Goal: Check status

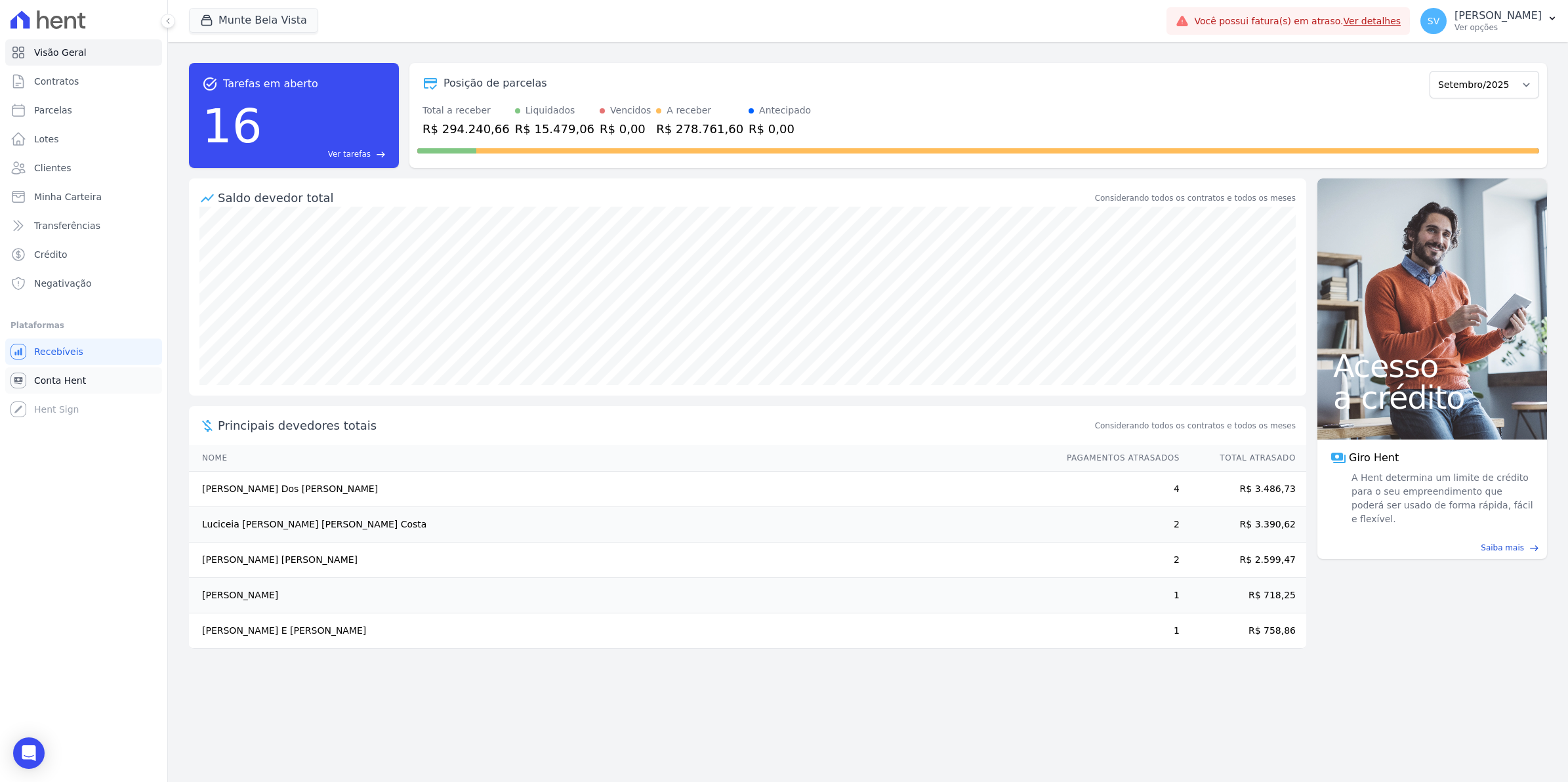
click at [57, 381] on span "Conta Hent" at bounding box center [60, 380] width 52 height 13
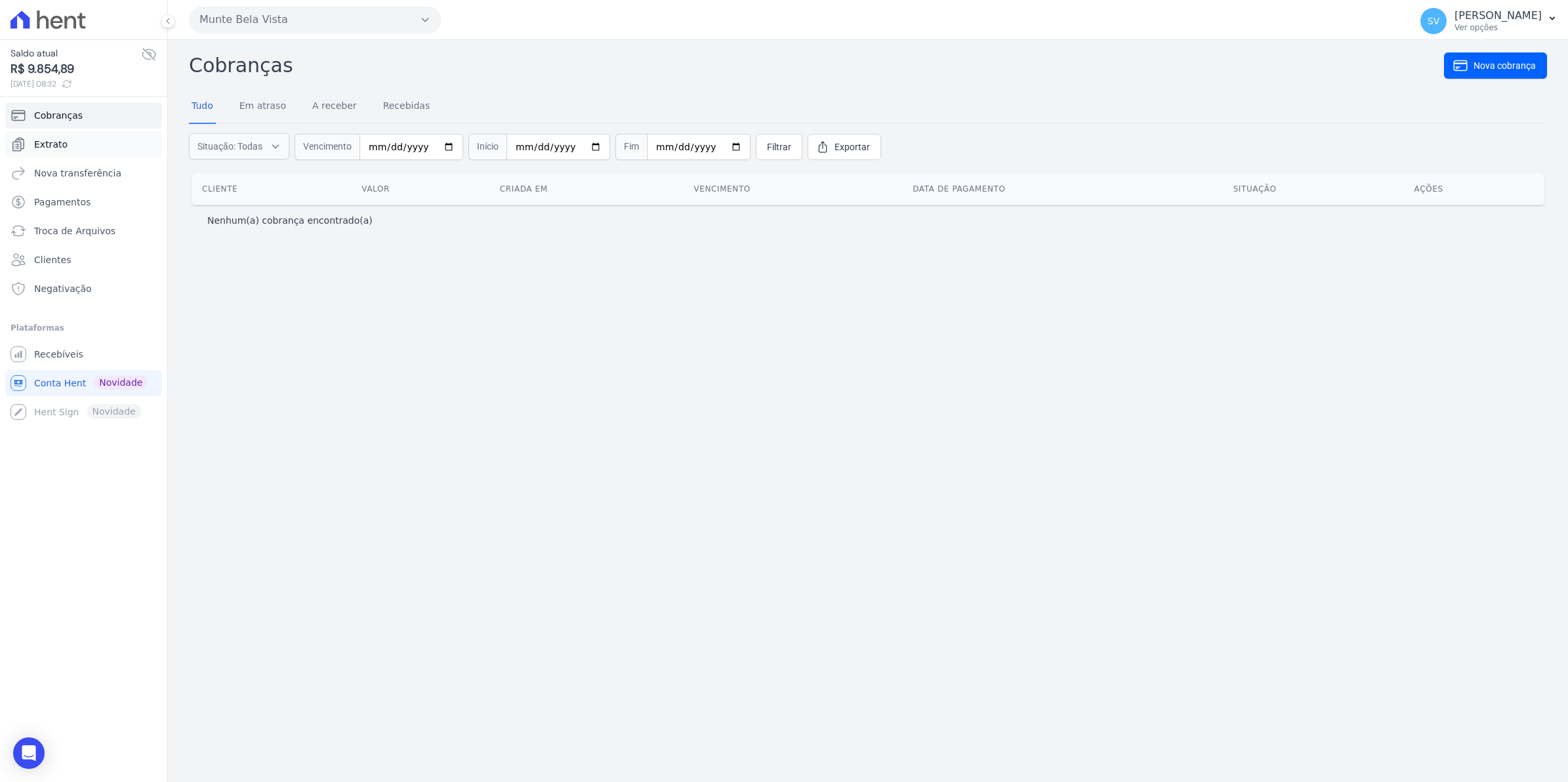
click at [72, 146] on link "Extrato" at bounding box center [83, 144] width 157 height 26
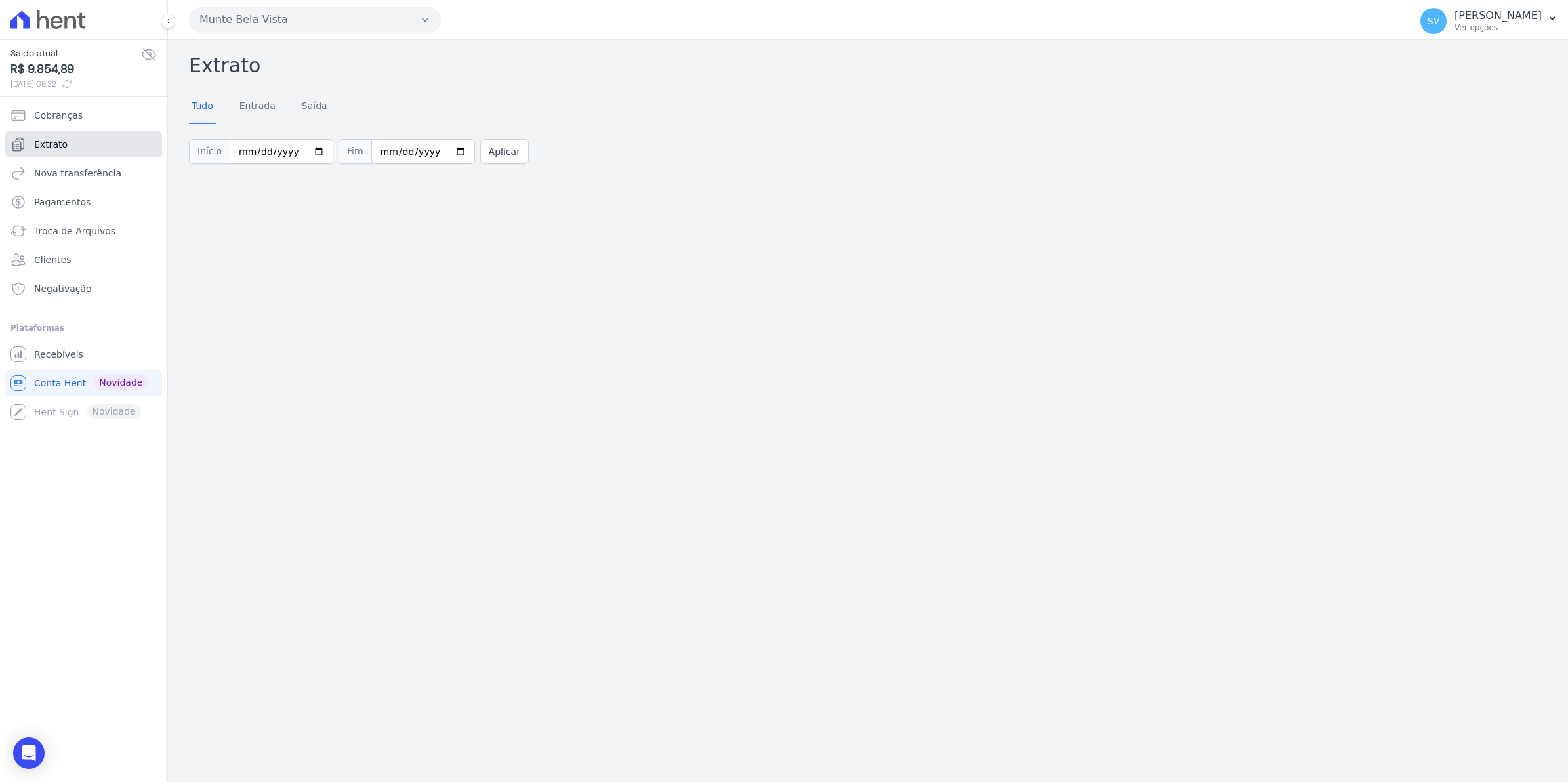
click at [57, 148] on span "Extrato" at bounding box center [51, 144] width 33 height 13
click at [55, 382] on span "Conta Hent" at bounding box center [60, 383] width 52 height 13
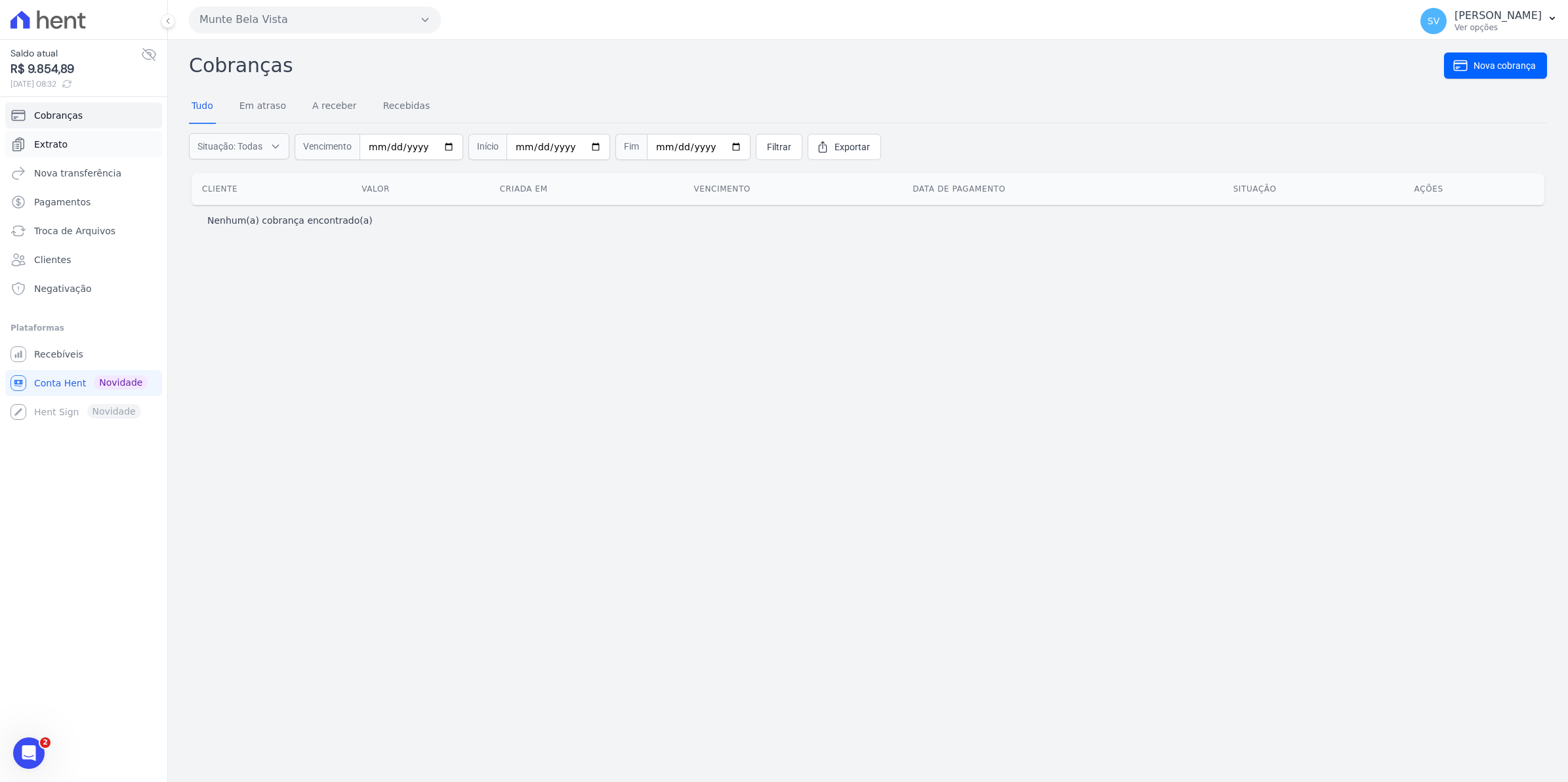
click at [54, 145] on span "Extrato" at bounding box center [51, 144] width 33 height 13
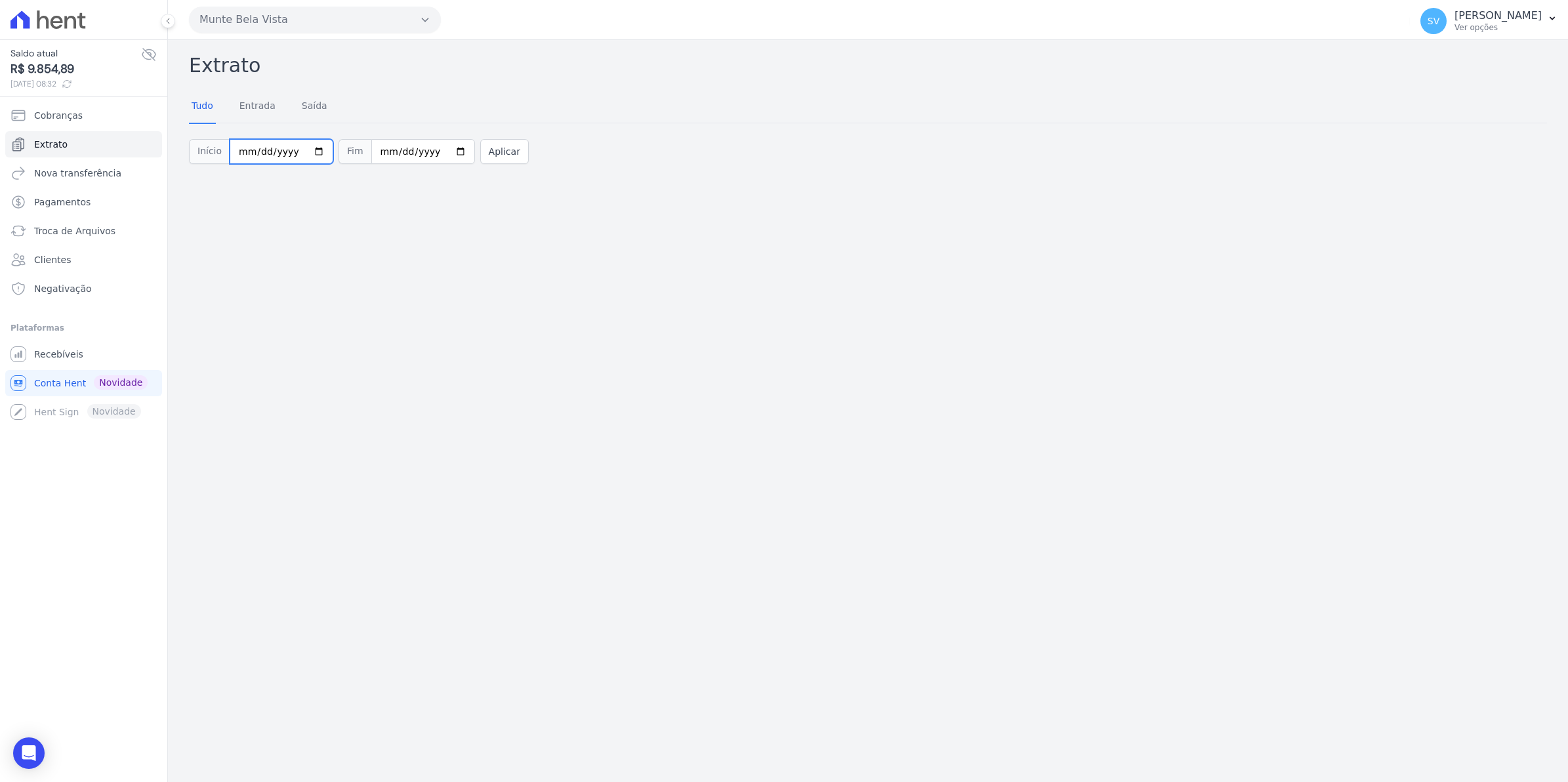
click at [290, 152] on input "[DATE]" at bounding box center [282, 151] width 104 height 25
click at [305, 148] on input "[DATE]" at bounding box center [282, 151] width 104 height 25
type input "[DATE]"
click at [493, 148] on button "Aplicar" at bounding box center [504, 151] width 49 height 25
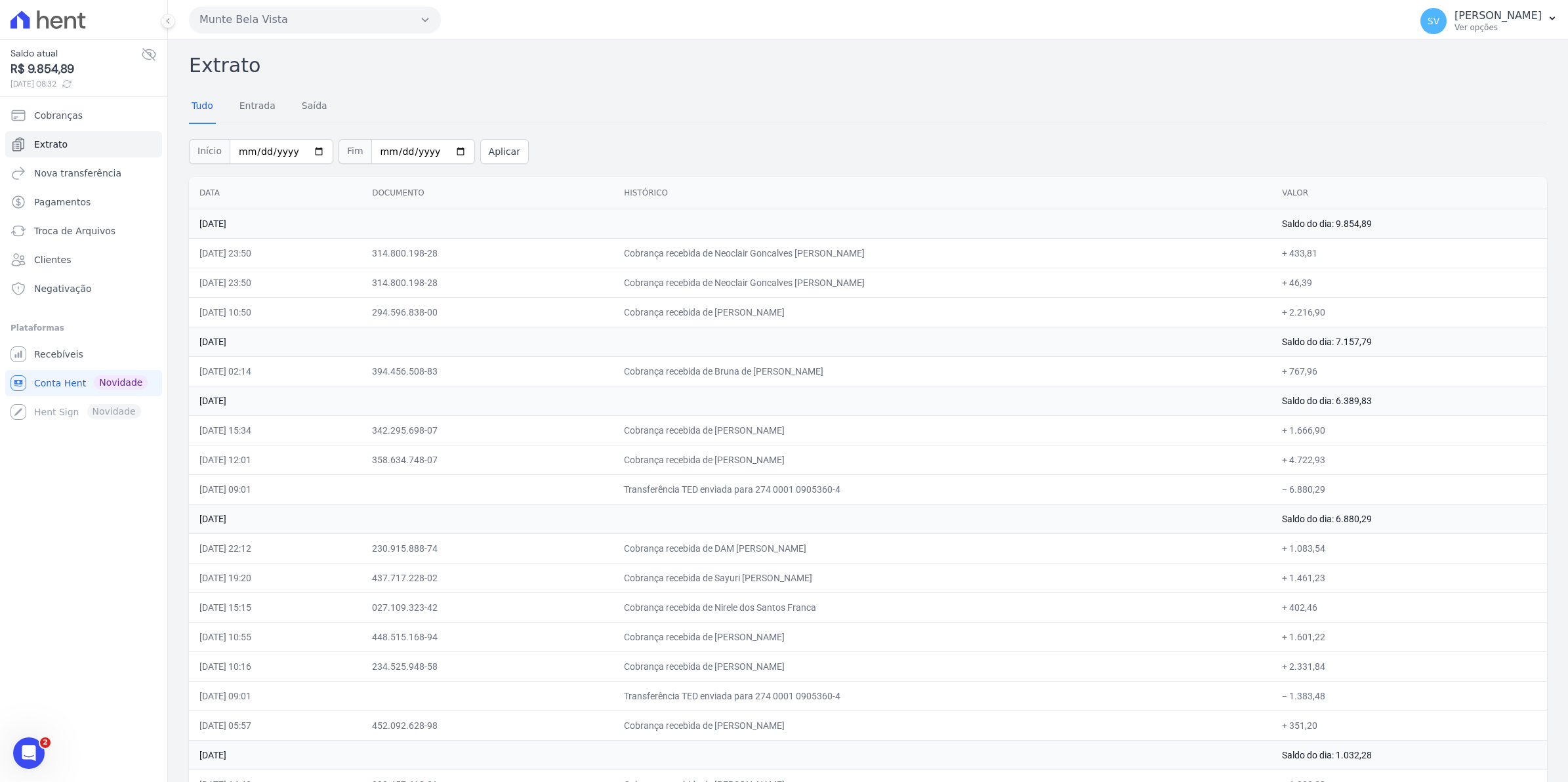
drag, startPoint x: 200, startPoint y: 401, endPoint x: 1415, endPoint y: 395, distance: 1215.0
click at [1415, 395] on tr "29 de Agosto de 2025 Saldo do dia: 6.389,83" at bounding box center [867, 400] width 1358 height 29
copy tr "29 de Agosto de 2025 Saldo do dia: 6.389,83"
drag, startPoint x: 195, startPoint y: 342, endPoint x: 1326, endPoint y: 376, distance: 1131.5
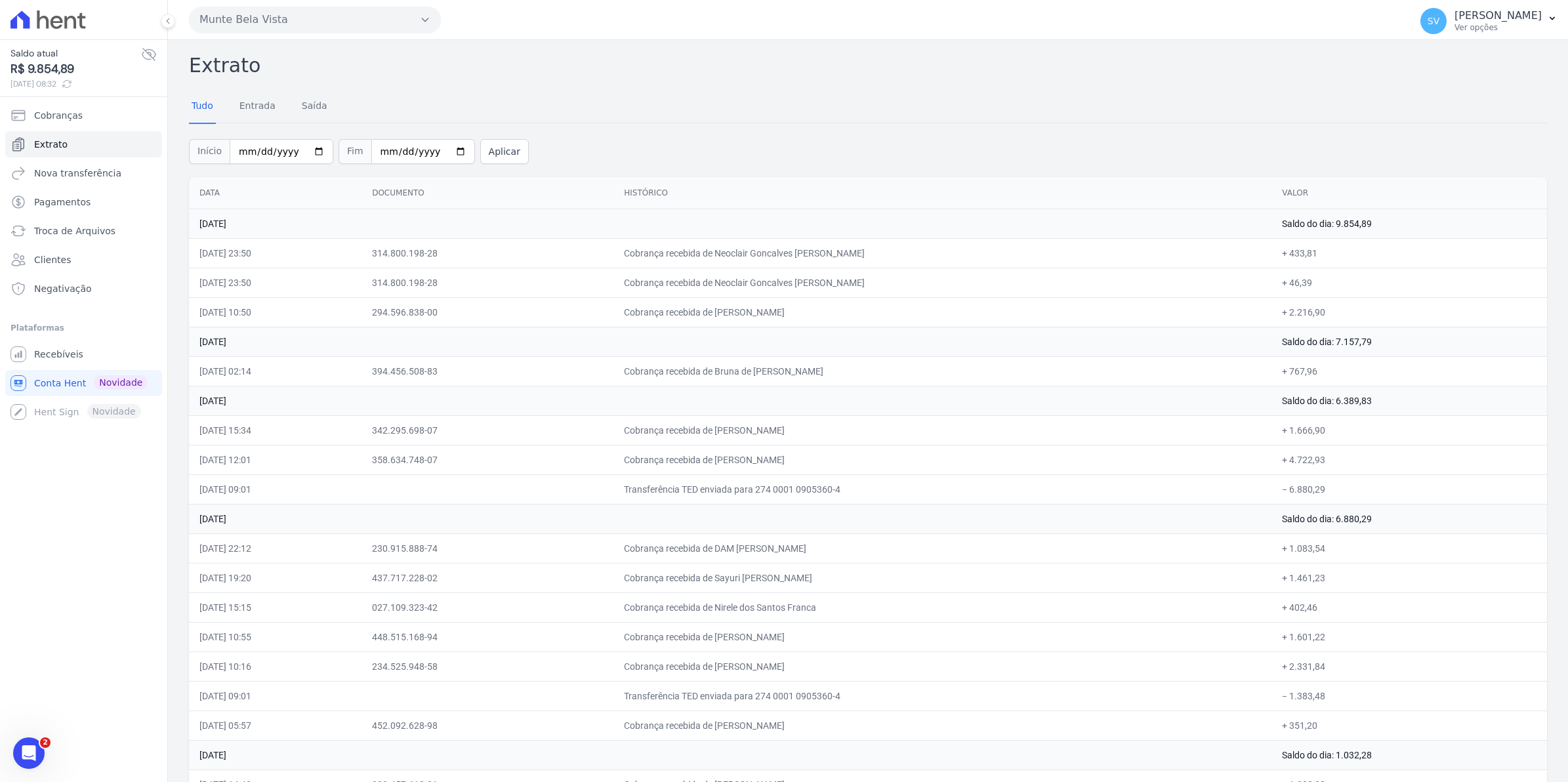
copy tbody "30 de Agosto de 2025 Saldo do dia: 7.157,79 30/08/2025, 02:14 394.456.508-83 Co…"
click at [254, 395] on td "29 de Agosto de 2025" at bounding box center [730, 400] width 1083 height 29
drag, startPoint x: 201, startPoint y: 217, endPoint x: 1393, endPoint y: 321, distance: 1196.5
drag, startPoint x: 1393, startPoint y: 321, endPoint x: 884, endPoint y: 392, distance: 513.9
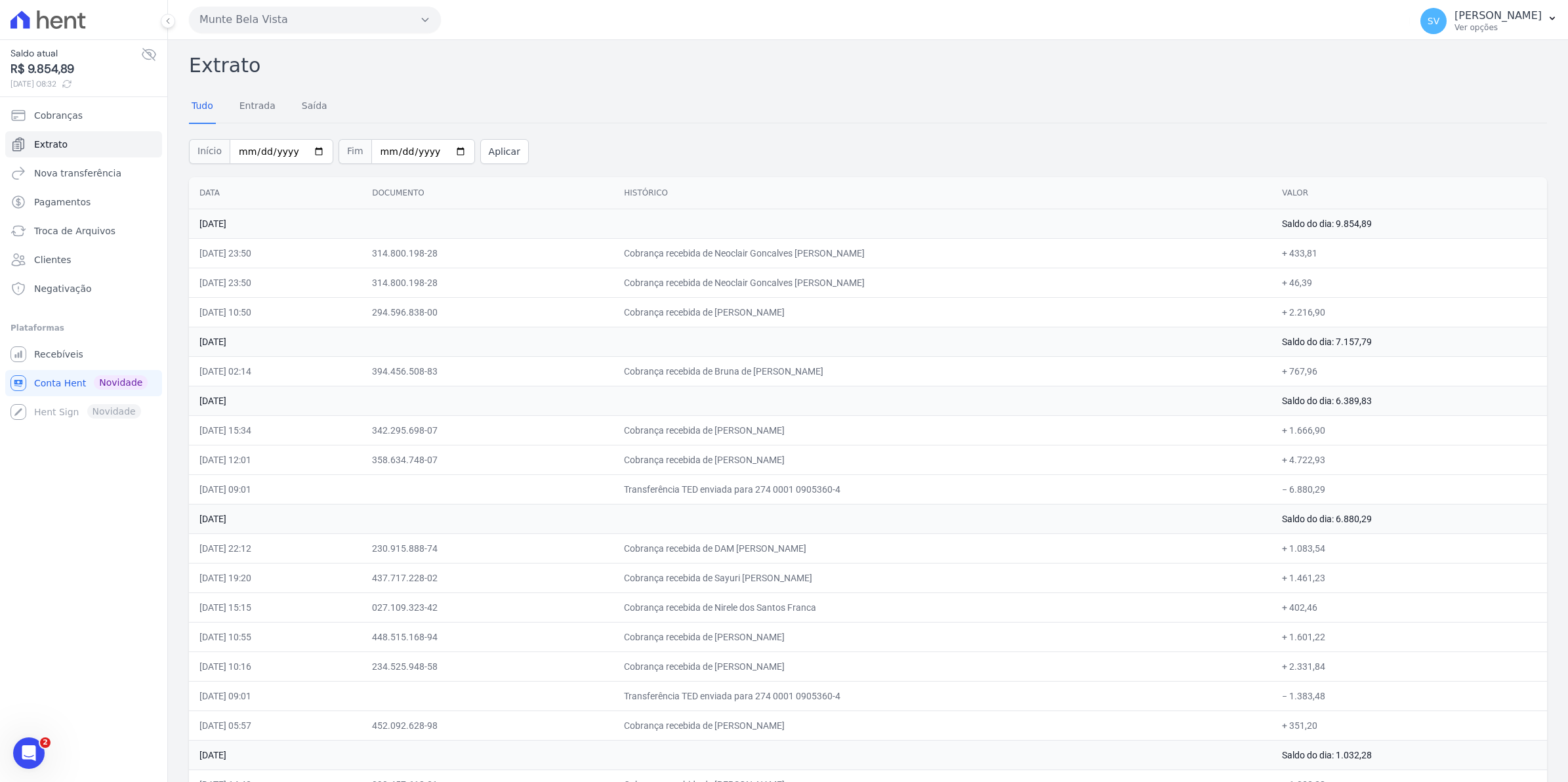
click at [1059, 402] on td "29 de Agosto de 2025" at bounding box center [730, 400] width 1083 height 29
drag, startPoint x: 202, startPoint y: 221, endPoint x: 1362, endPoint y: 323, distance: 1164.5
copy tbody "31 de Agosto de 2025 Saldo do dia: 9.854,89 31/08/2025, 23:50 314.800.198-28 Co…"
